Goal: Obtain resource: Obtain resource

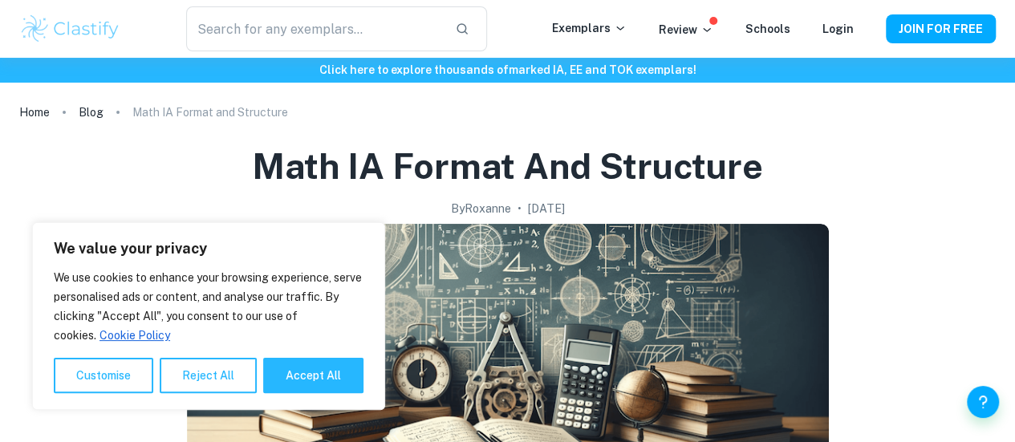
scroll to position [44, 0]
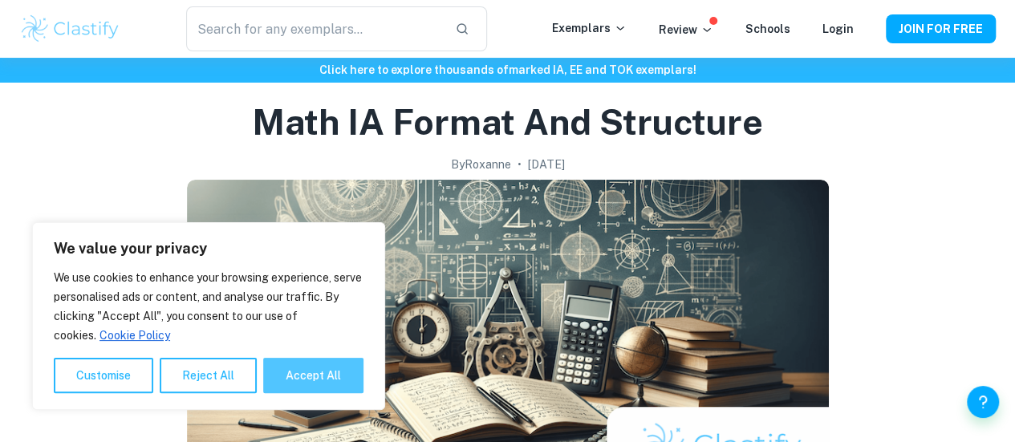
click at [315, 365] on button "Accept All" at bounding box center [313, 375] width 100 height 35
checkbox input "true"
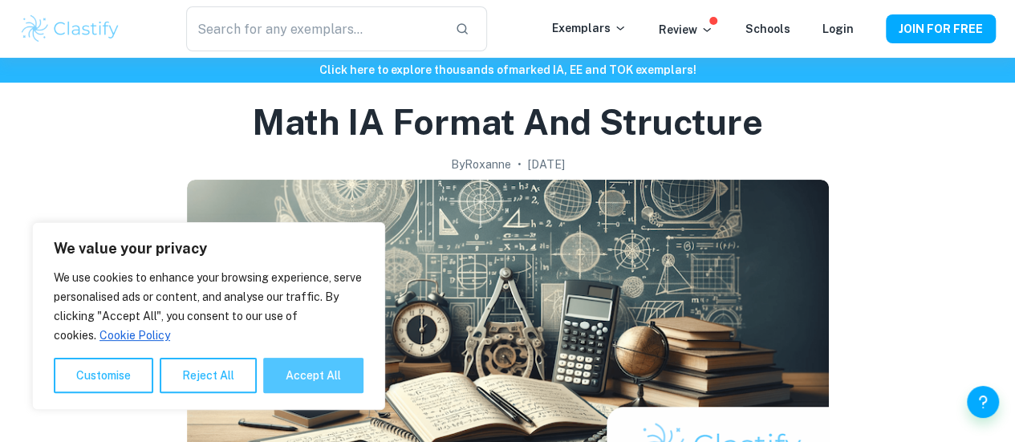
checkbox input "true"
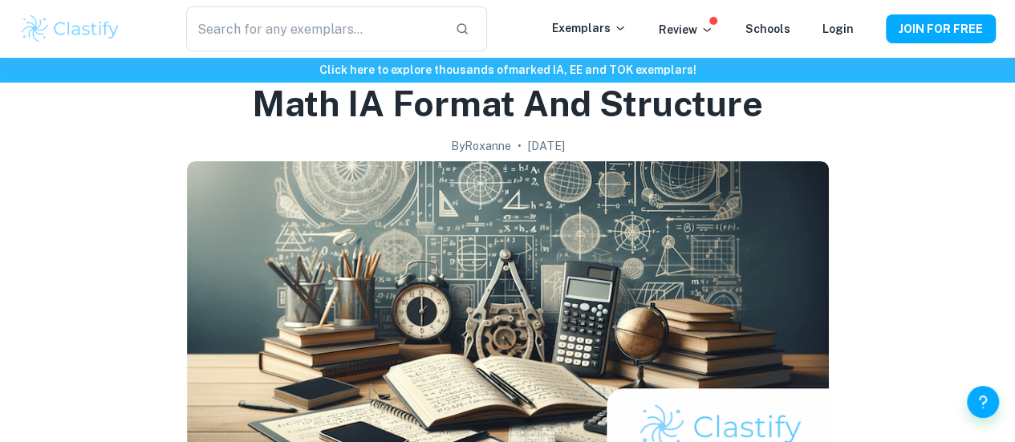
scroll to position [0, 0]
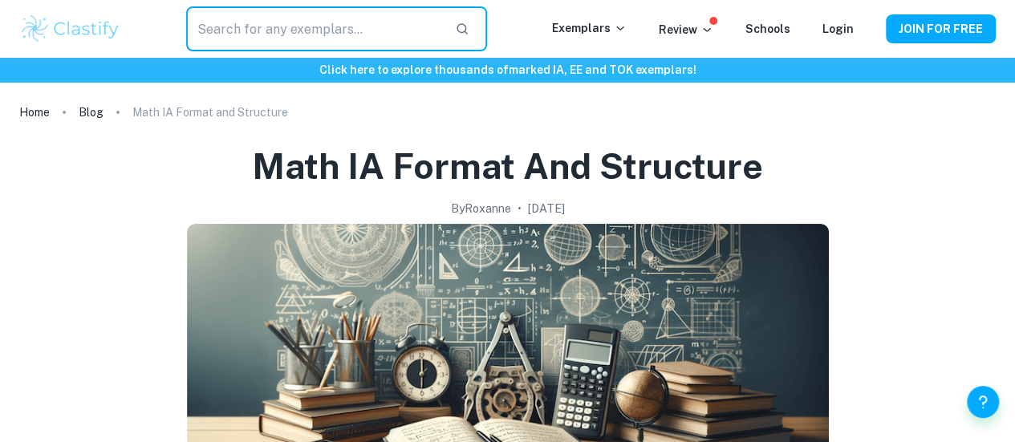
click at [273, 26] on input "text" at bounding box center [314, 28] width 257 height 45
type input "Biology IA"
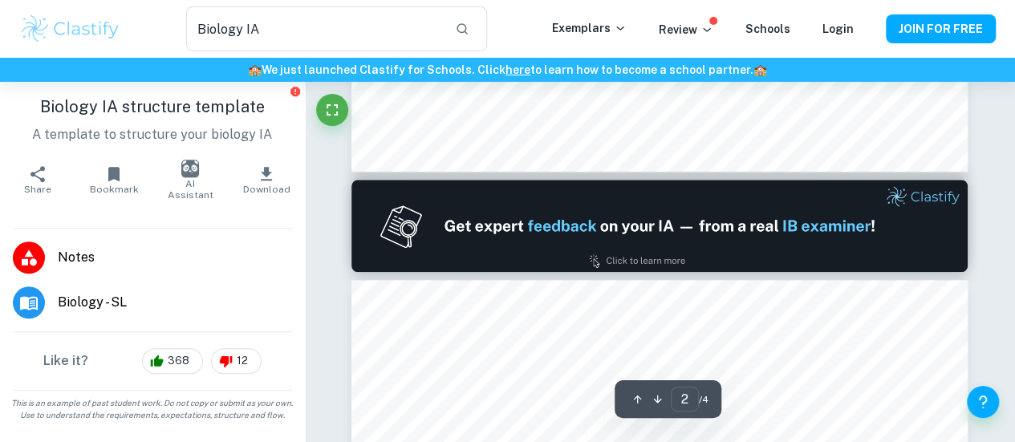
type input "1"
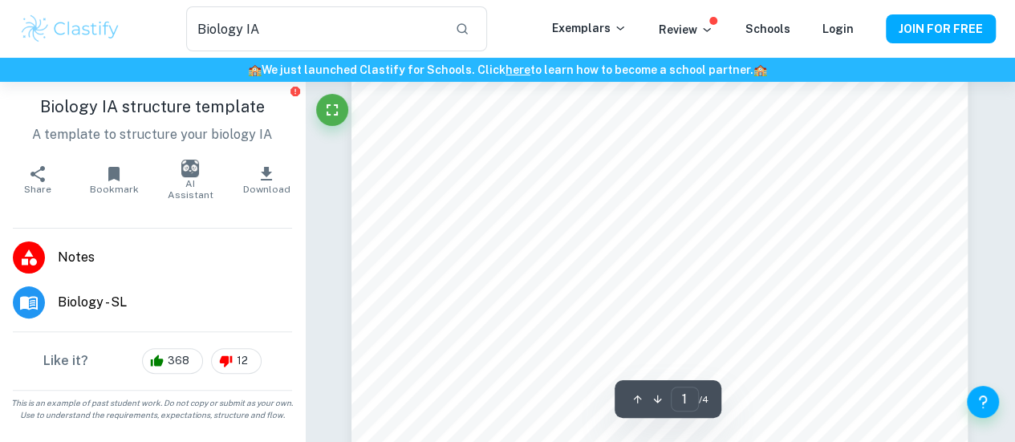
scroll to position [65, 0]
